Goal: Connect with others: Connect with others

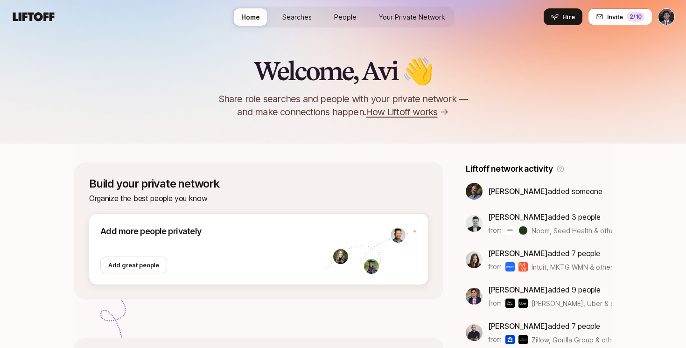
click at [610, 31] on nav "Home Searches People Your Private Network Your Network Hire Hire Invite 2 /10" at bounding box center [343, 17] width 686 height 34
click at [610, 24] on button "Invite 2 /10" at bounding box center [620, 16] width 64 height 17
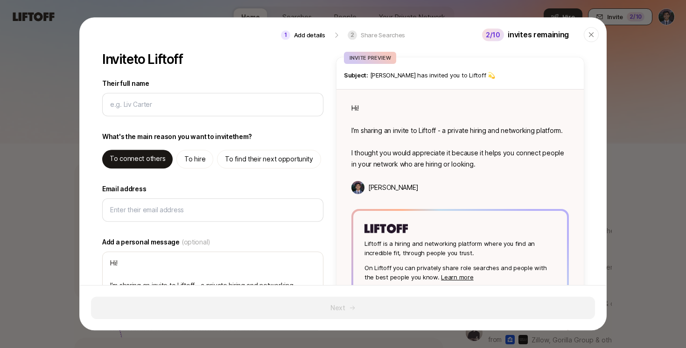
type textarea "x"
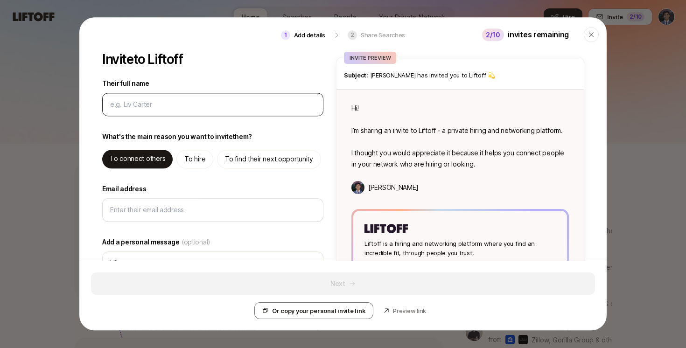
click at [204, 99] on input "Their full name" at bounding box center [210, 104] width 201 height 11
type input "S"
type textarea "x"
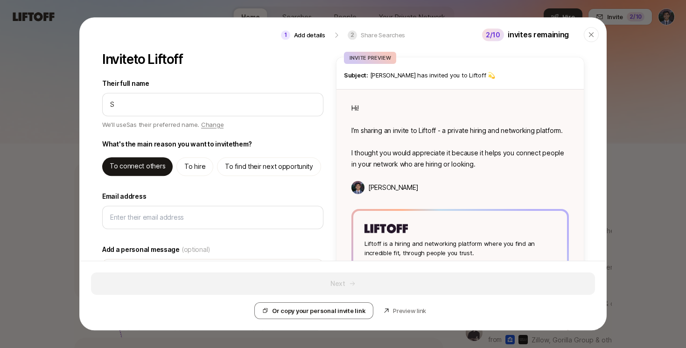
type input "Sh"
type textarea "x"
type input "Sha"
type textarea "x"
type input "[PERSON_NAME]"
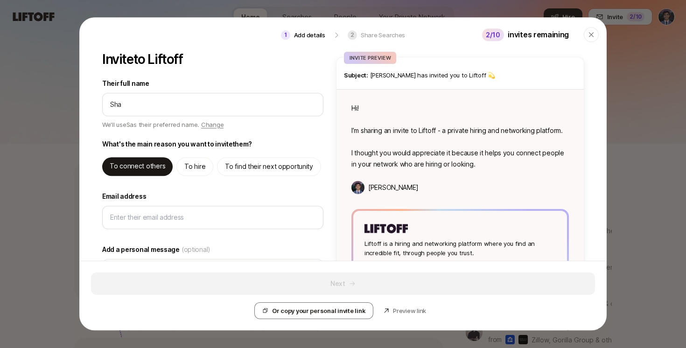
type textarea "x"
type input "[PERSON_NAME]"
type textarea "x"
type input "[PERSON_NAME]"
type textarea "x"
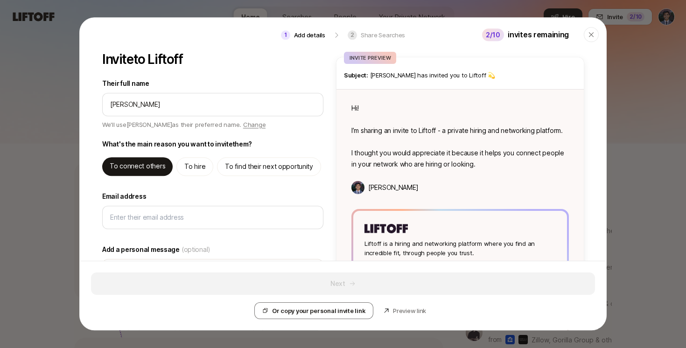
type input "[PERSON_NAME]"
type textarea "x"
type input "[PERSON_NAME]"
type textarea "x"
type input "[PERSON_NAME]"
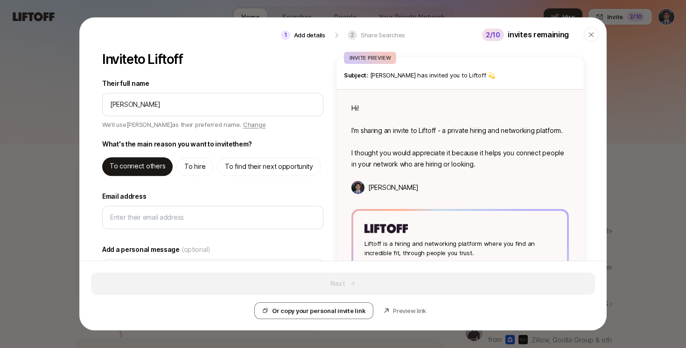
type textarea "x"
type input "[PERSON_NAME]"
type textarea "x"
type input "[PERSON_NAME]"
type textarea "x"
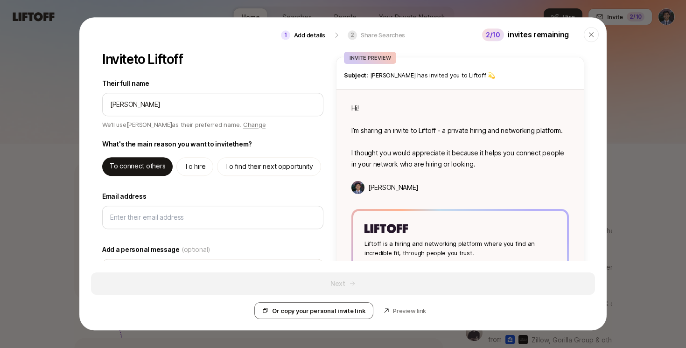
type input "[PERSON_NAME]"
type textarea "x"
type input "[PERSON_NAME]"
type textarea "x"
type input "[PERSON_NAME]"
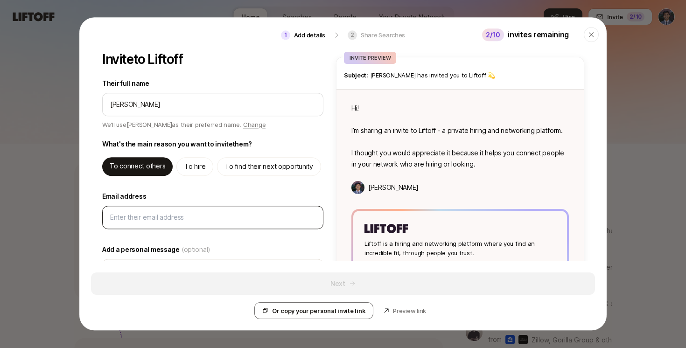
type textarea "Hi [PERSON_NAME]! I’m sharing an invite to Liftoff - a private hiring and netwo…"
type textarea "x"
click at [180, 229] on div at bounding box center [212, 217] width 221 height 23
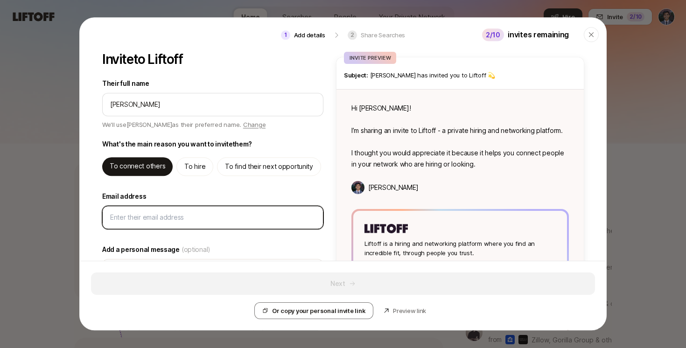
click at [178, 214] on input "Email address" at bounding box center [212, 217] width 205 height 11
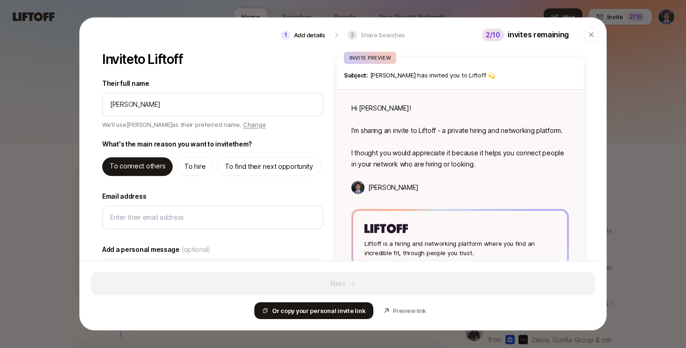
click at [312, 311] on p "Or copy your personal invite link" at bounding box center [318, 310] width 93 height 9
